Goal: Transaction & Acquisition: Purchase product/service

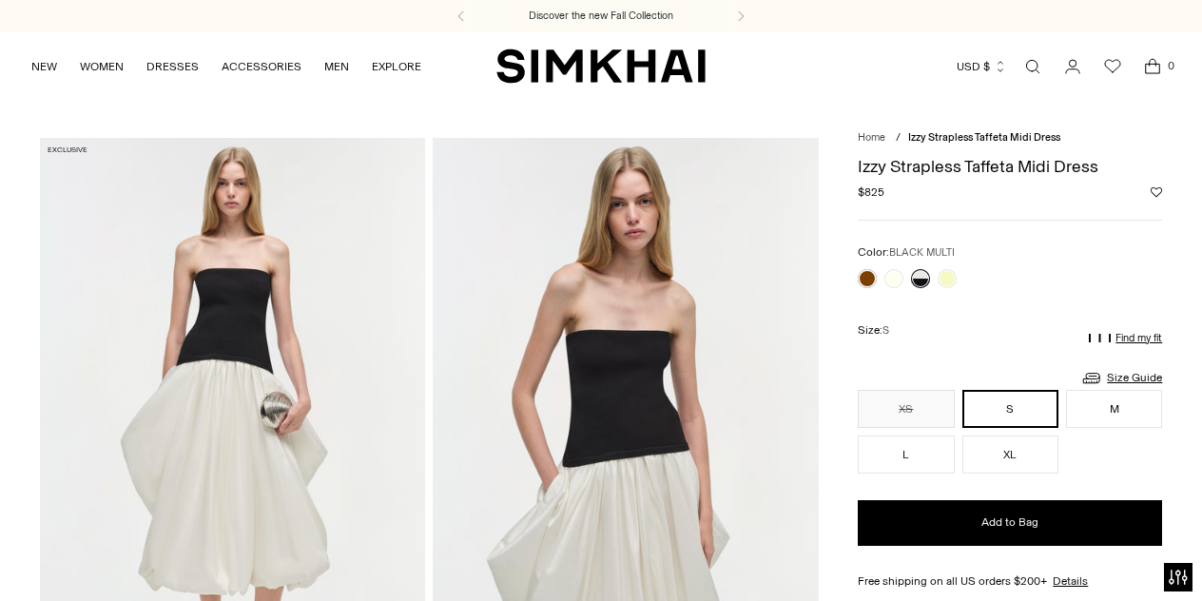
scroll to position [0, 596]
